Goal: Information Seeking & Learning: Learn about a topic

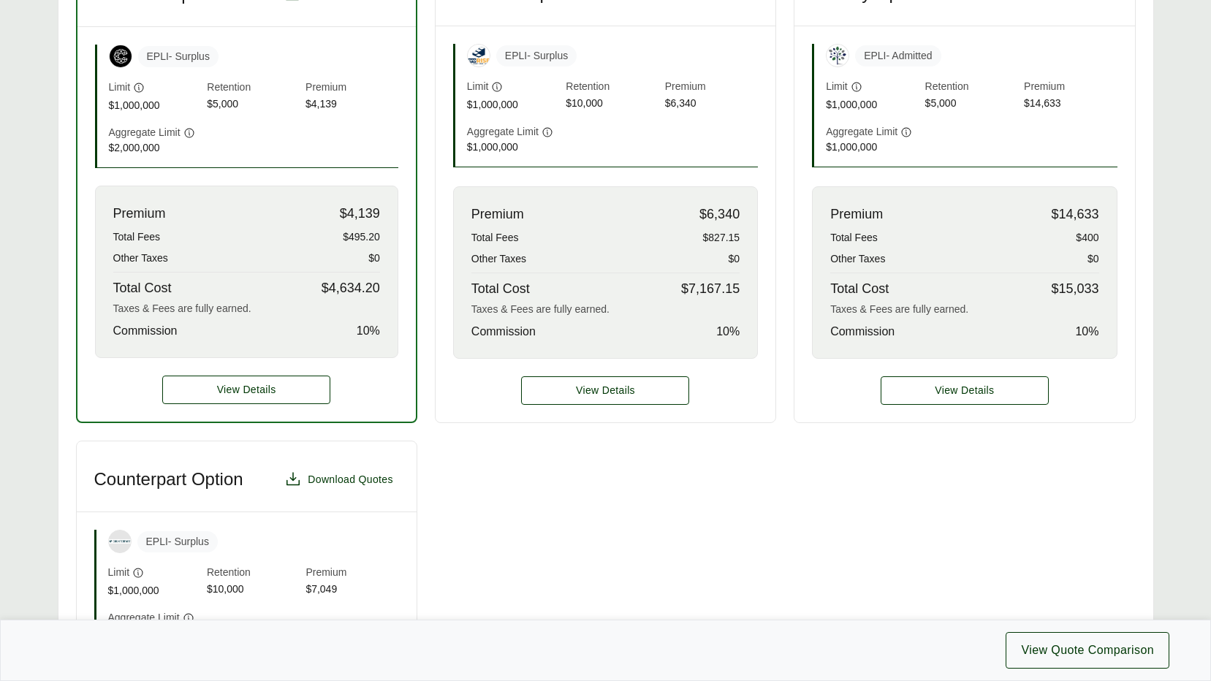
scroll to position [658, 0]
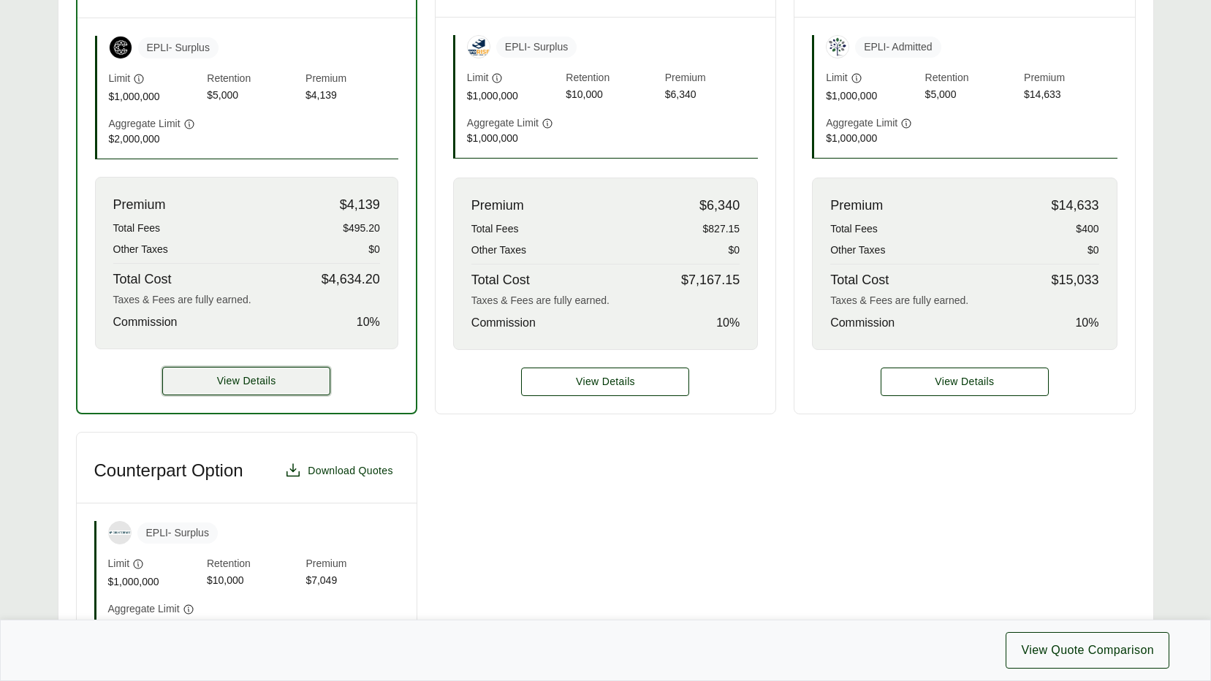
click at [202, 392] on button "View Details" at bounding box center [246, 381] width 168 height 28
click at [304, 375] on button "View Details" at bounding box center [246, 381] width 168 height 28
drag, startPoint x: 302, startPoint y: 376, endPoint x: 242, endPoint y: 385, distance: 60.7
click at [243, 385] on span "View Details" at bounding box center [246, 380] width 59 height 15
click at [242, 385] on span "View Details" at bounding box center [246, 380] width 59 height 15
